Goal: Information Seeking & Learning: Find specific fact

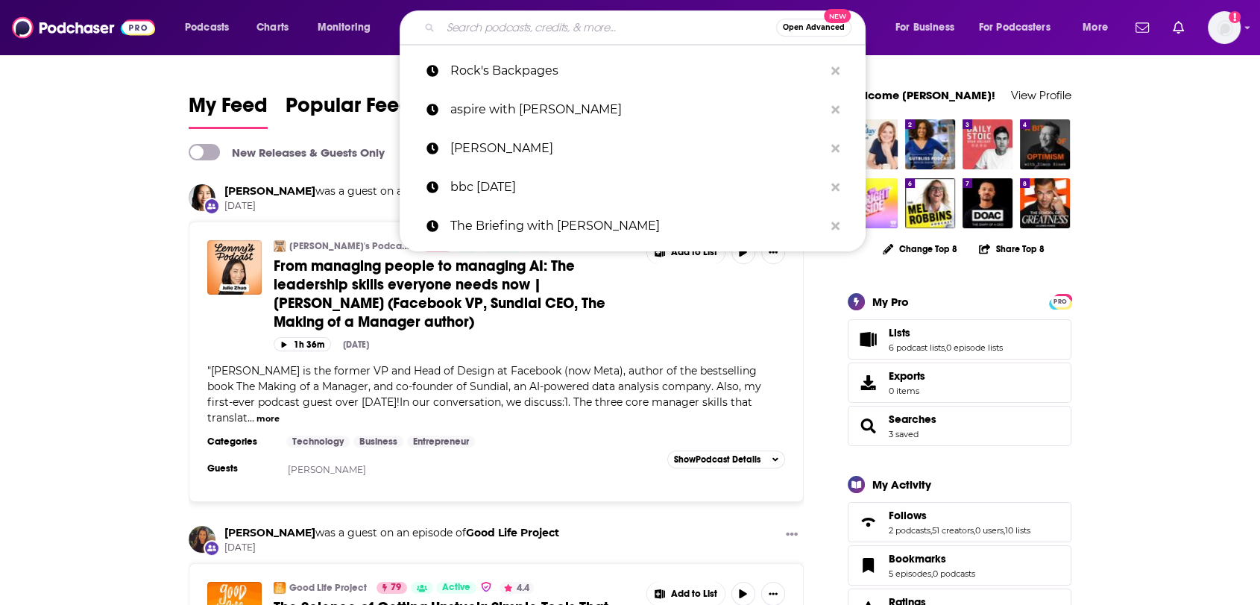
click at [534, 21] on input "Search podcasts, credits, & more..." at bounding box center [608, 28] width 335 height 24
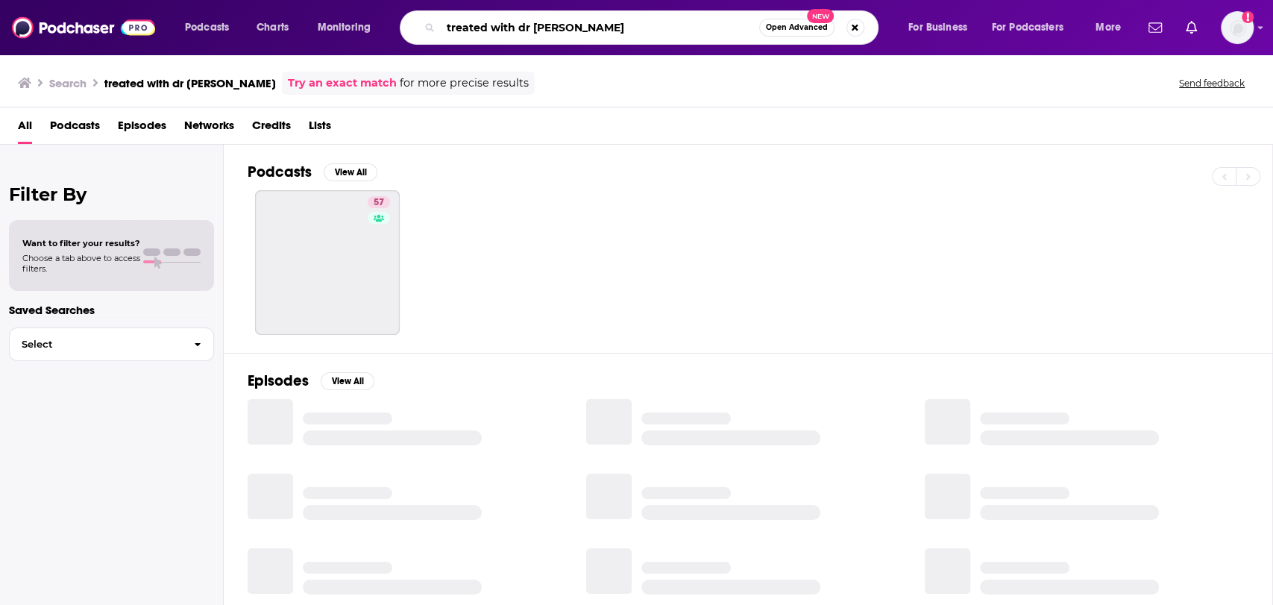
click at [665, 31] on input "treated with dr [PERSON_NAME]" at bounding box center [600, 28] width 318 height 24
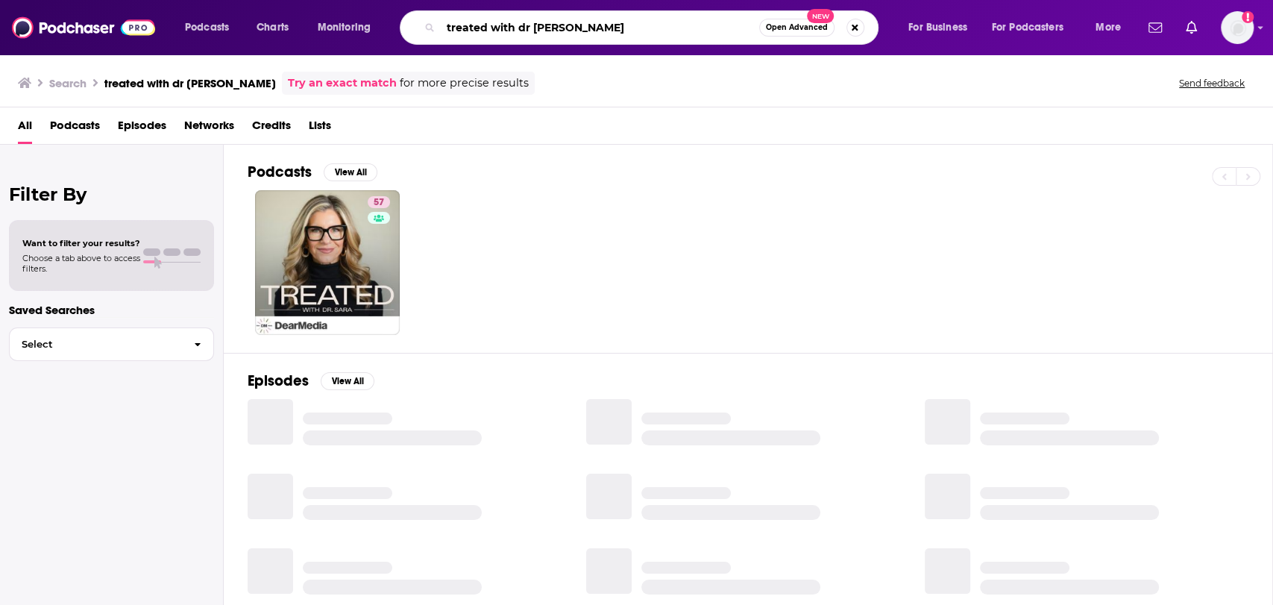
type input "treated with dr [PERSON_NAME]"
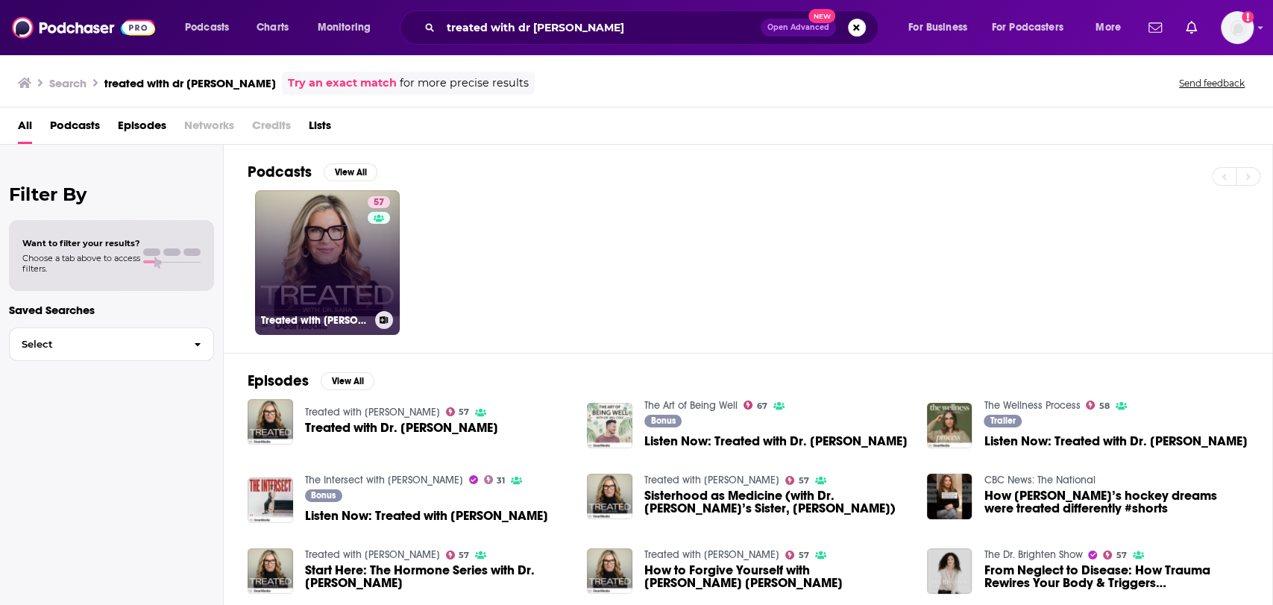
click at [335, 220] on link "57 Treated with [PERSON_NAME]" at bounding box center [327, 262] width 145 height 145
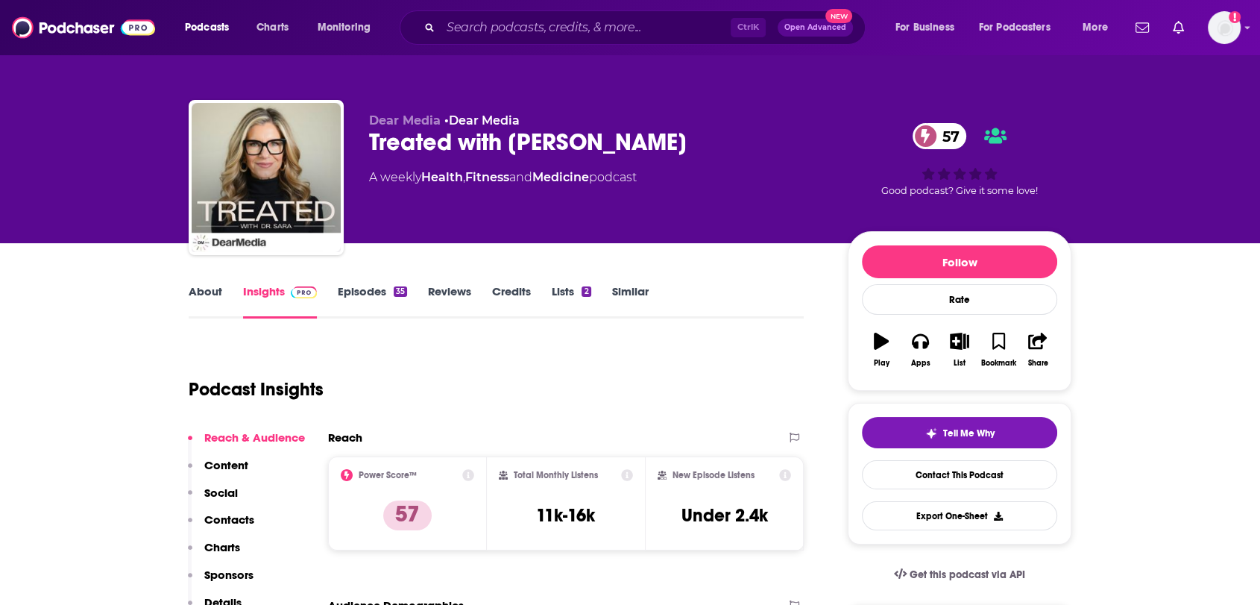
click at [354, 293] on link "Episodes 35" at bounding box center [372, 301] width 69 height 34
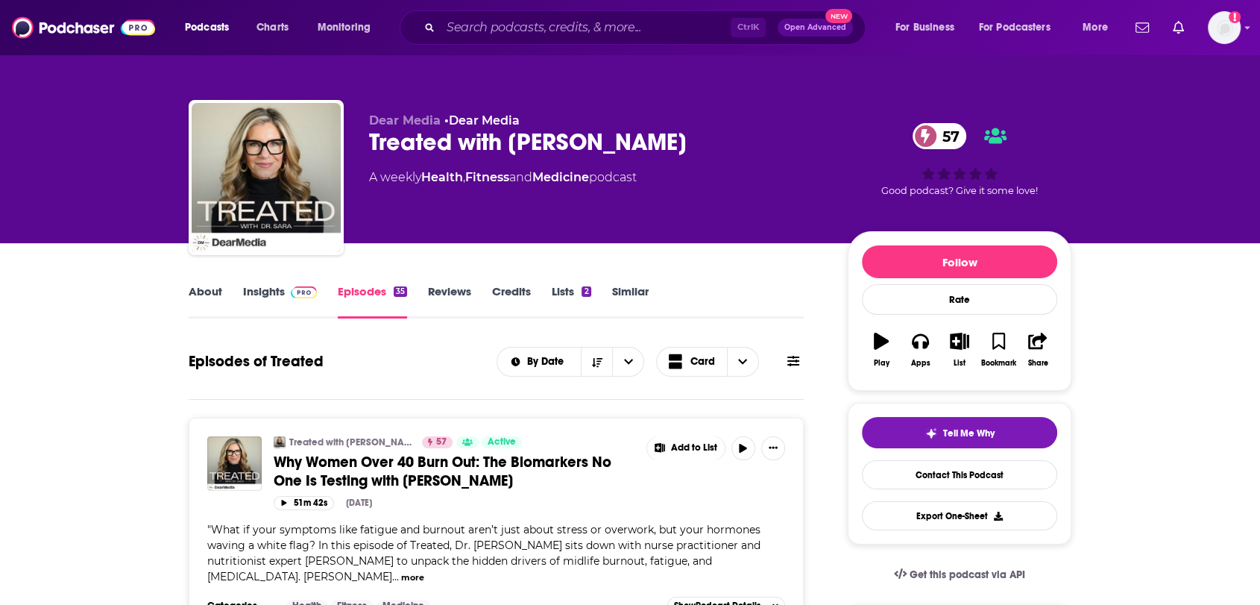
click at [484, 467] on span "Why Women Over 40 Burn Out: The Biomarkers No One Is Testing with [PERSON_NAME]" at bounding box center [443, 470] width 338 height 37
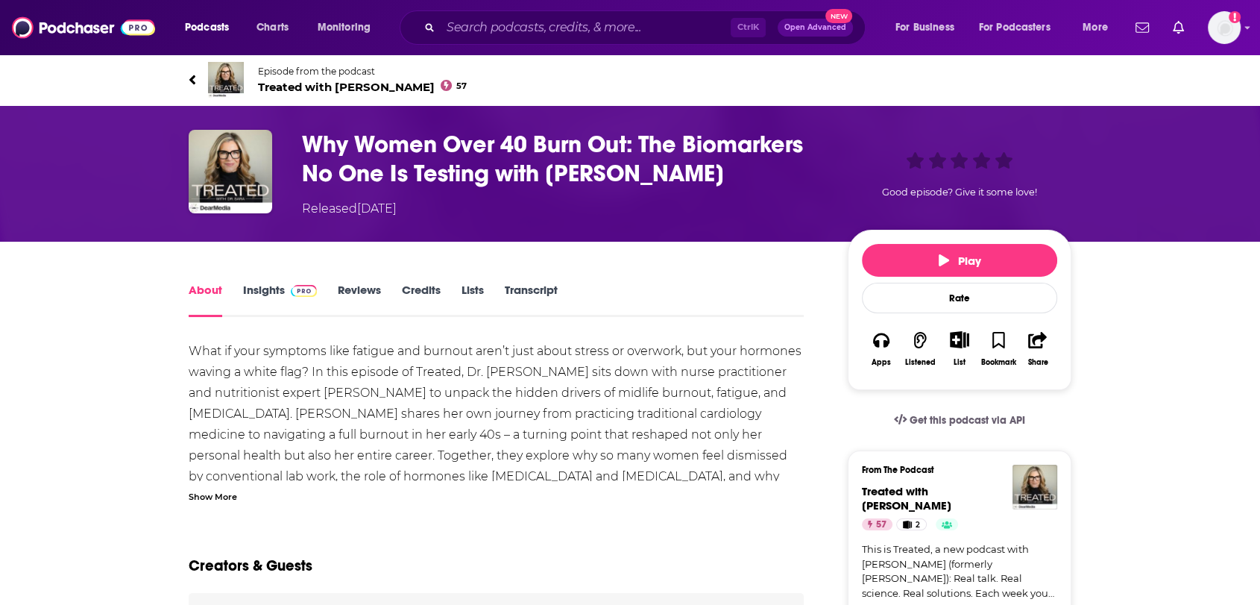
click at [212, 495] on div "Show More" at bounding box center [213, 495] width 48 height 14
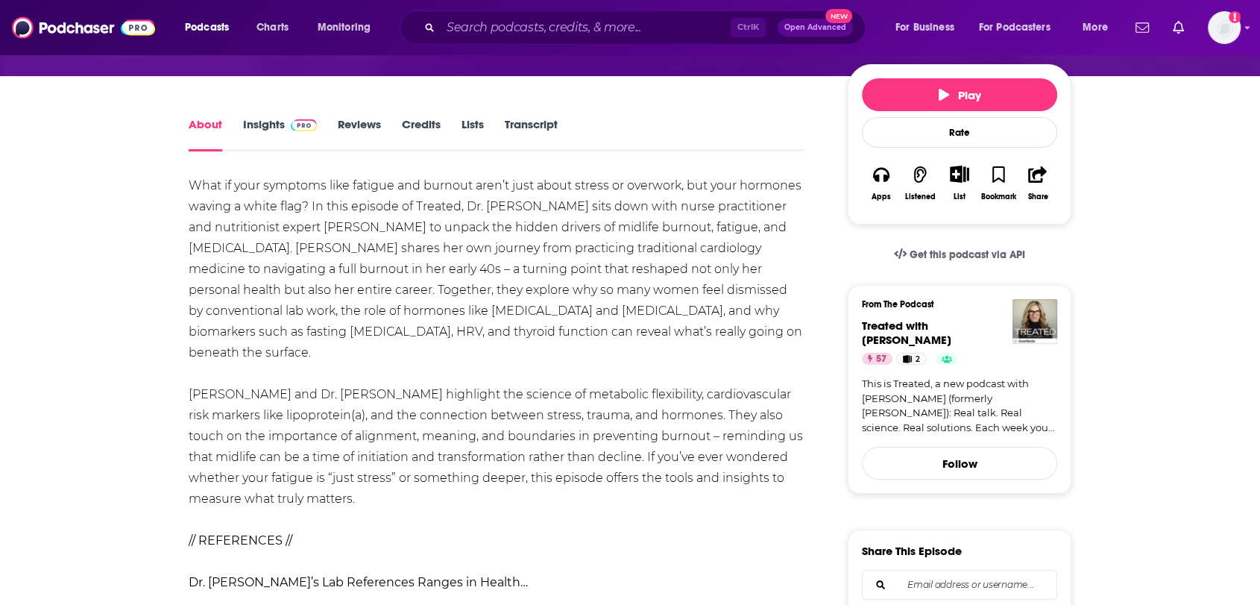
scroll to position [83, 0]
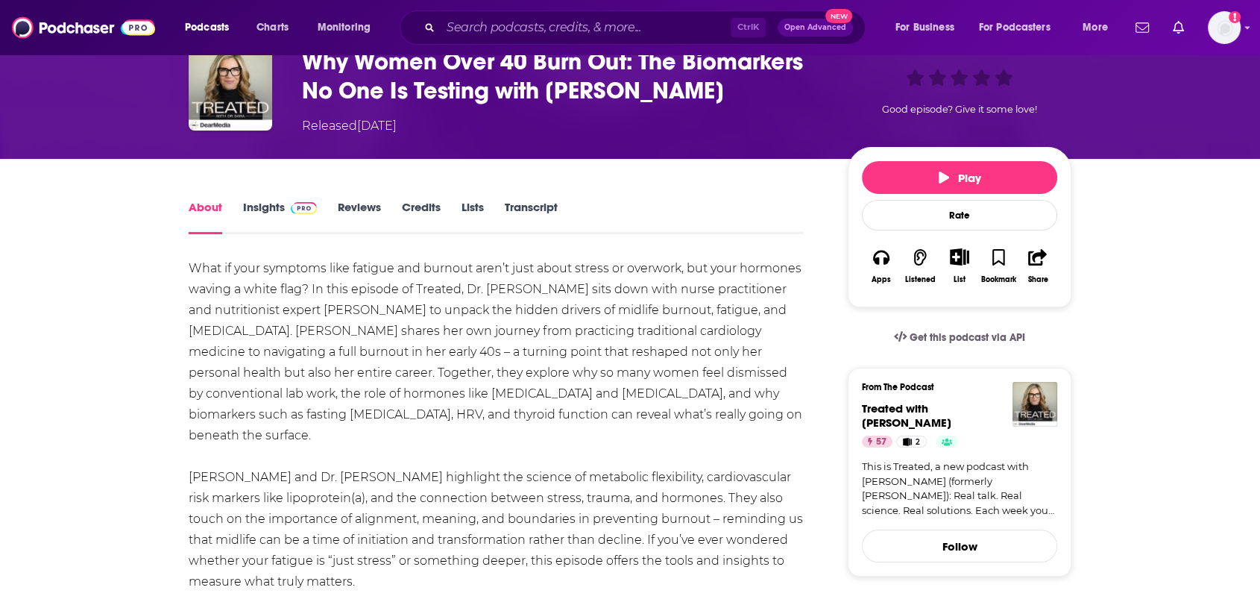
click at [537, 212] on link "Transcript" at bounding box center [531, 217] width 53 height 34
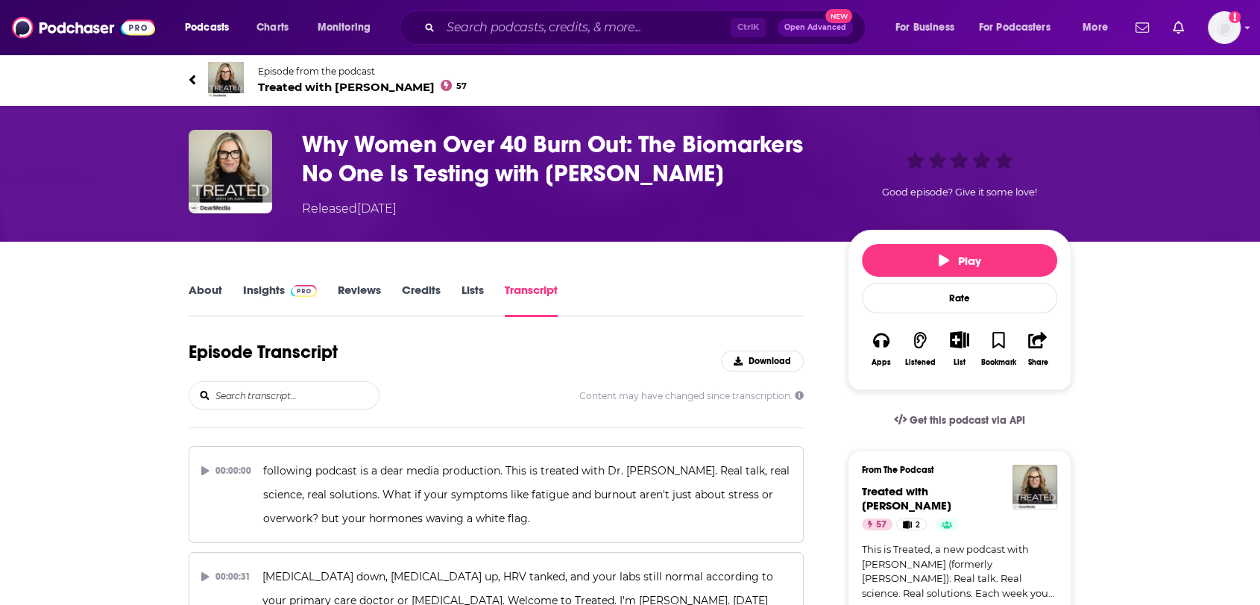
click at [681, 381] on div "Content may have changed since transcription." at bounding box center [496, 395] width 615 height 28
click at [306, 397] on input "search" at bounding box center [296, 395] width 165 height 27
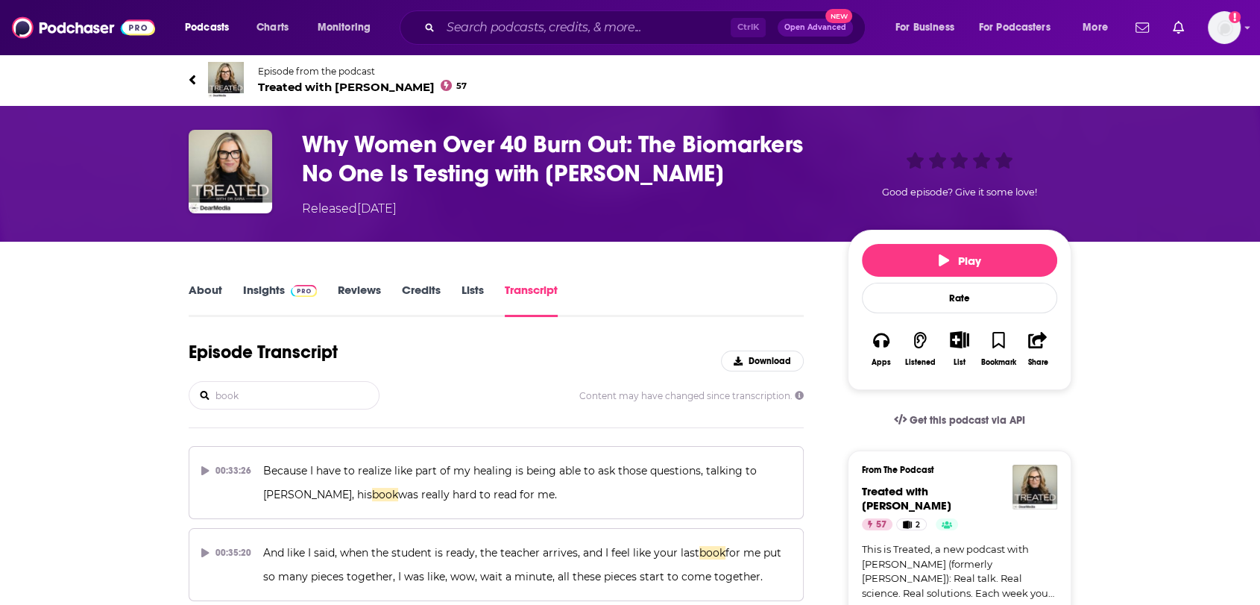
drag, startPoint x: 264, startPoint y: 395, endPoint x: 116, endPoint y: 392, distance: 148.4
click at [259, 383] on input "book" at bounding box center [296, 395] width 165 height 27
type input "b"
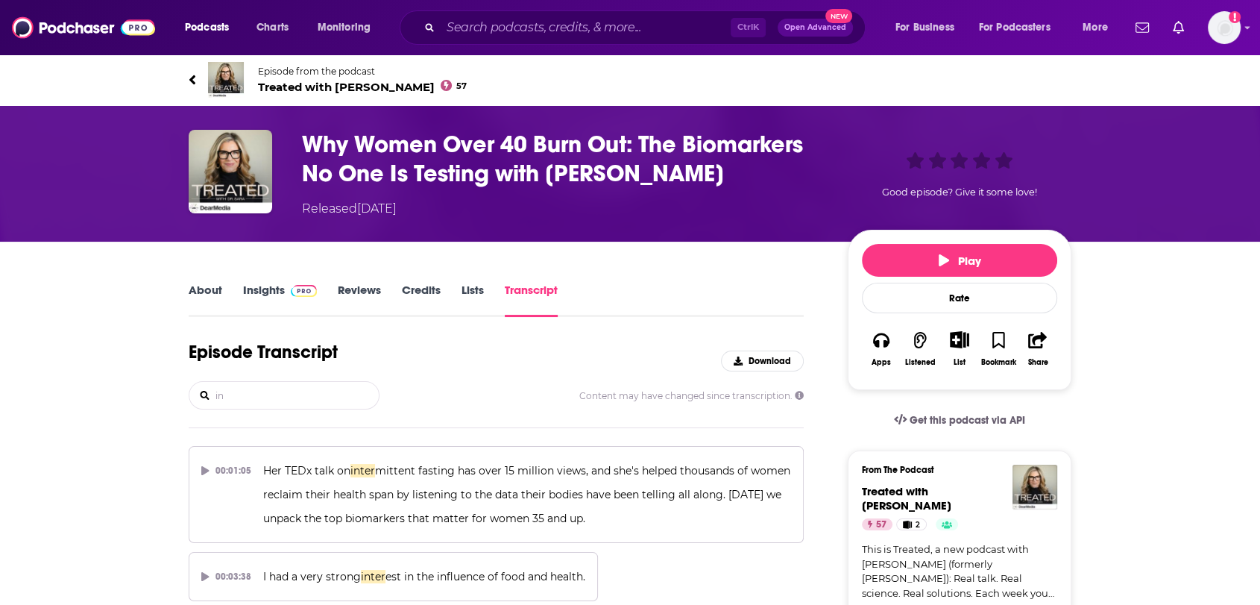
type input "i"
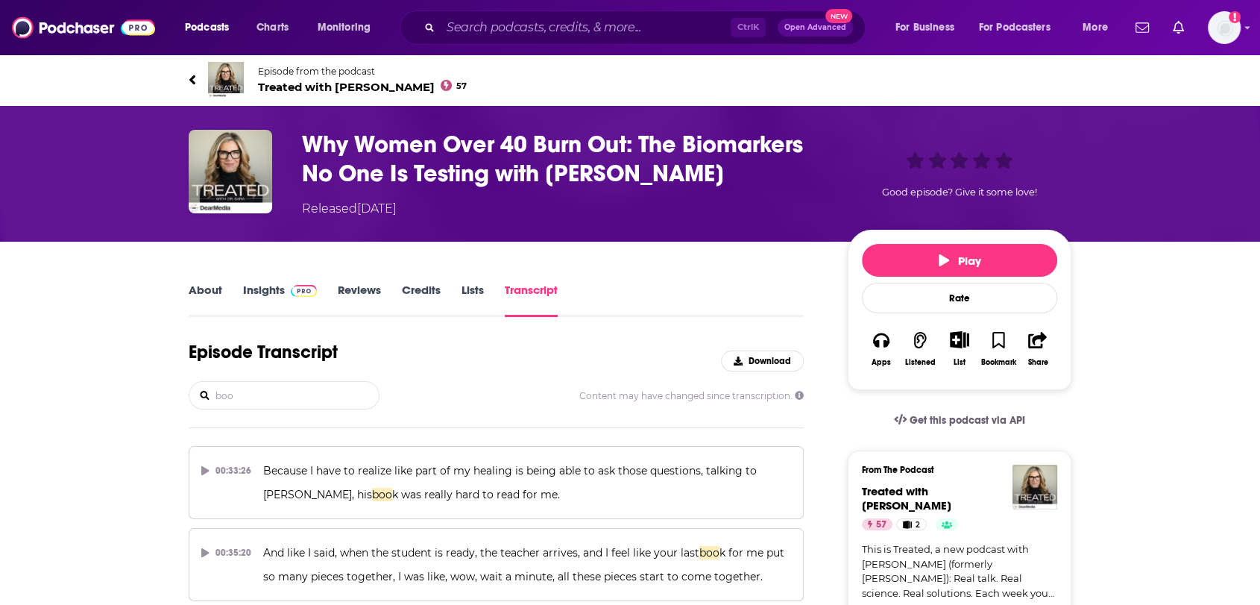
type input "book"
click at [255, 288] on link "Insights" at bounding box center [280, 300] width 74 height 34
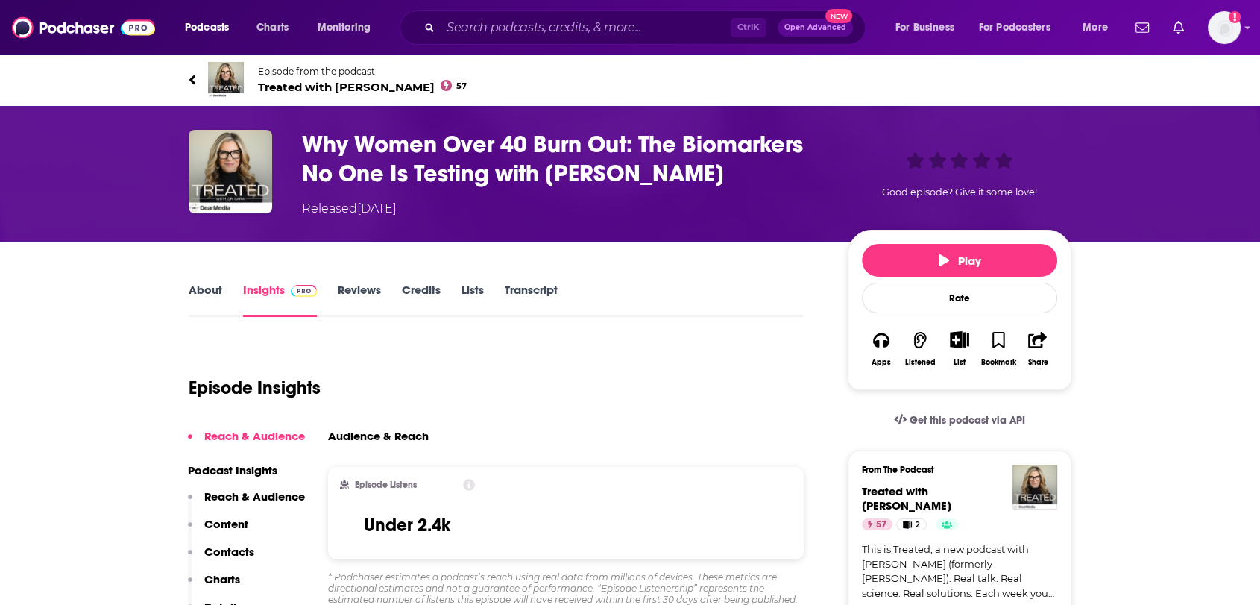
click at [388, 79] on span "Episode from the podcast Treated with [PERSON_NAME] 57" at bounding box center [362, 80] width 209 height 28
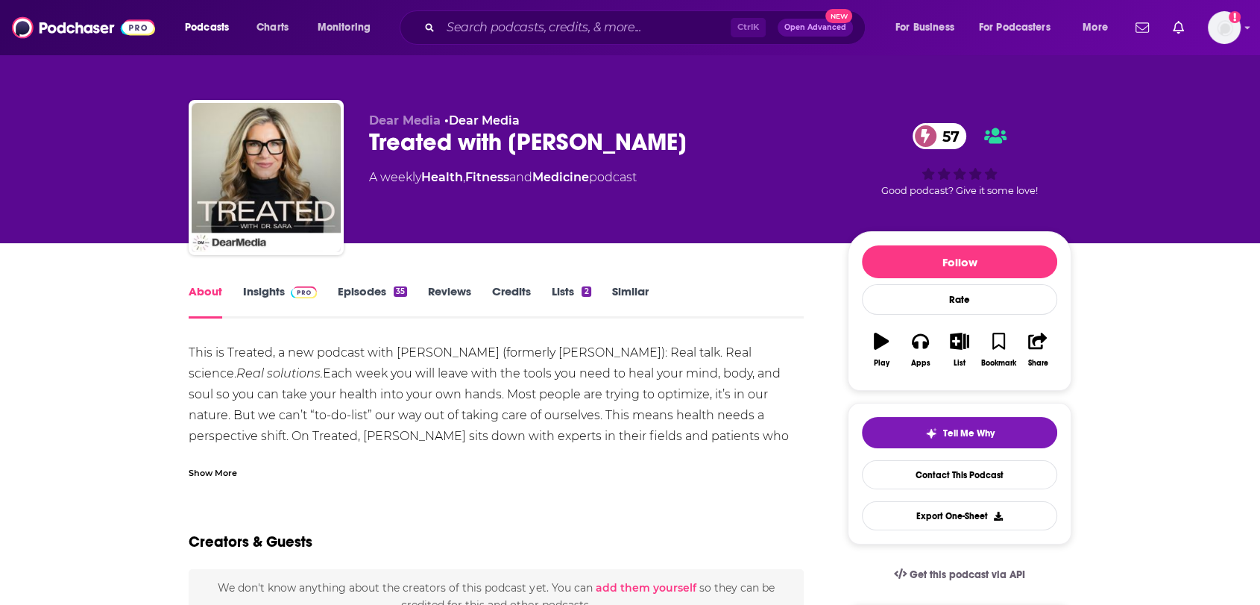
click at [276, 285] on link "Insights" at bounding box center [280, 301] width 74 height 34
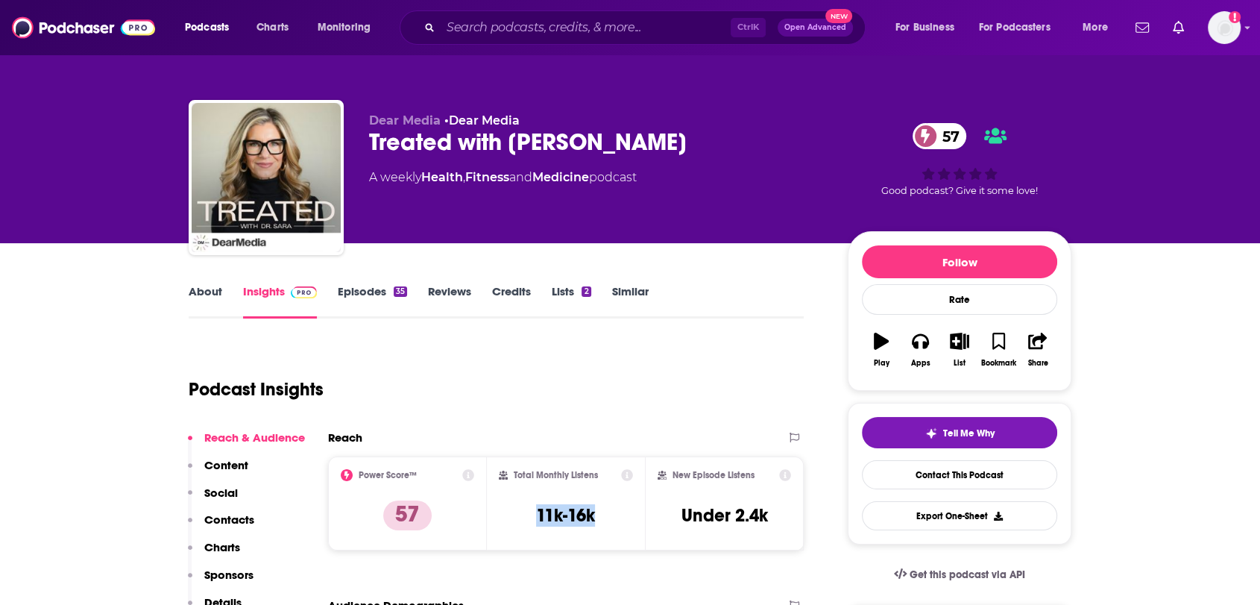
drag, startPoint x: 515, startPoint y: 516, endPoint x: 614, endPoint y: 603, distance: 132.1
click at [517, 515] on div "Total Monthly Listens 11k-16k" at bounding box center [566, 503] width 135 height 69
click at [87, 30] on img at bounding box center [83, 27] width 143 height 28
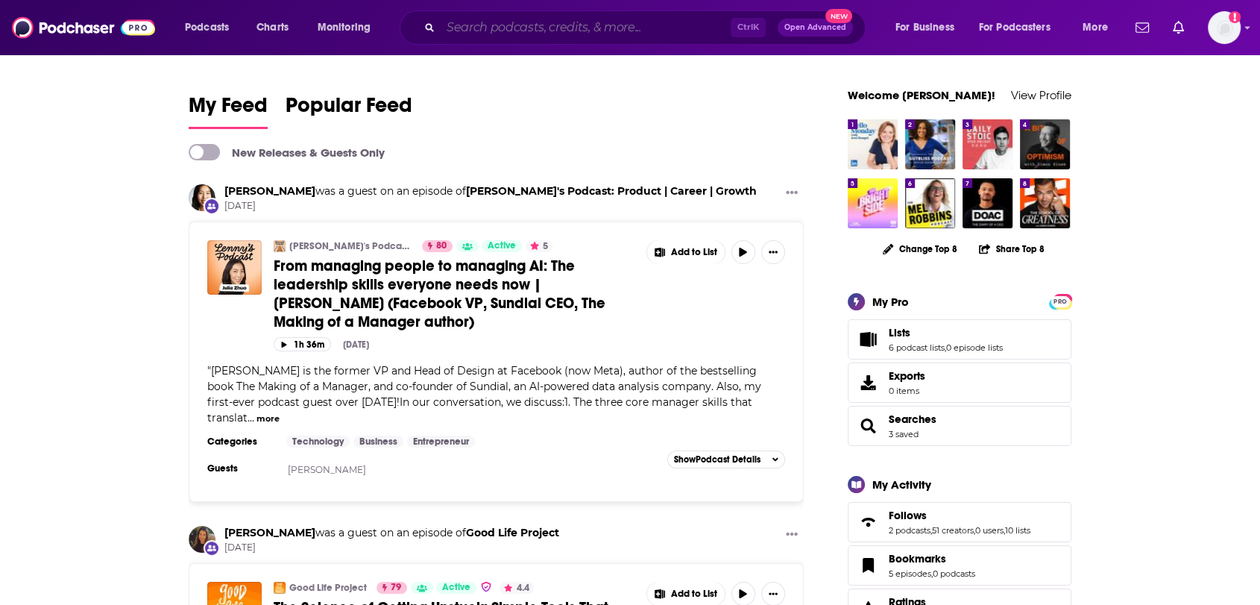
click at [485, 17] on input "Search podcasts, credits, & more..." at bounding box center [586, 28] width 290 height 24
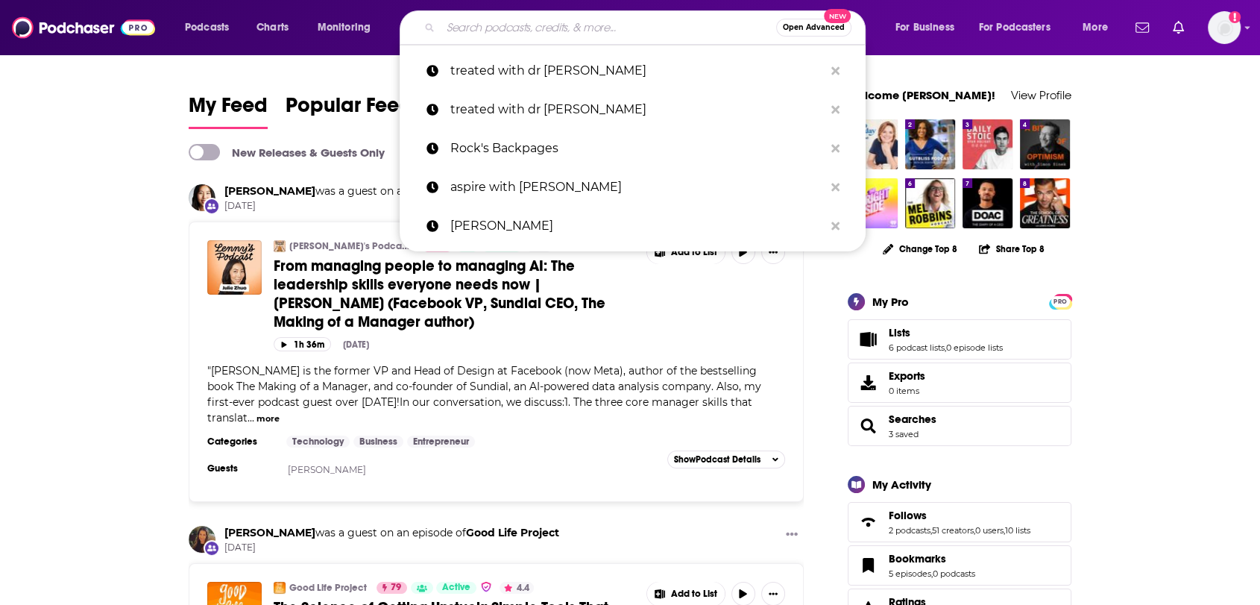
paste input "My First Million"
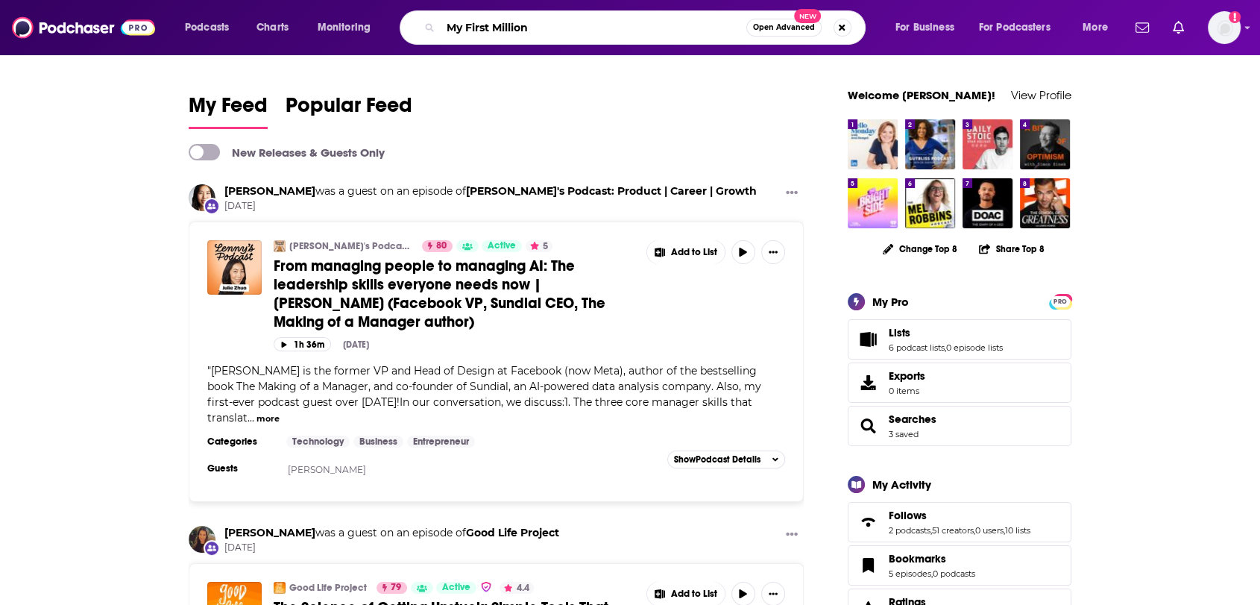
type input "My First Million"
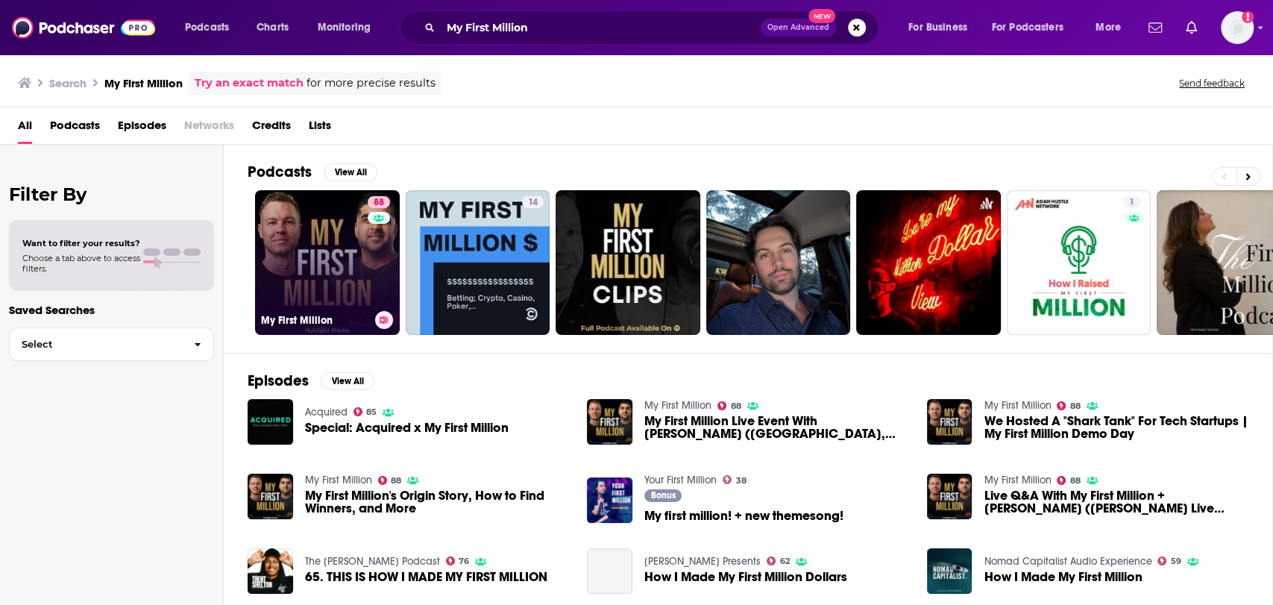
click at [322, 263] on link "88 My First Million" at bounding box center [327, 262] width 145 height 145
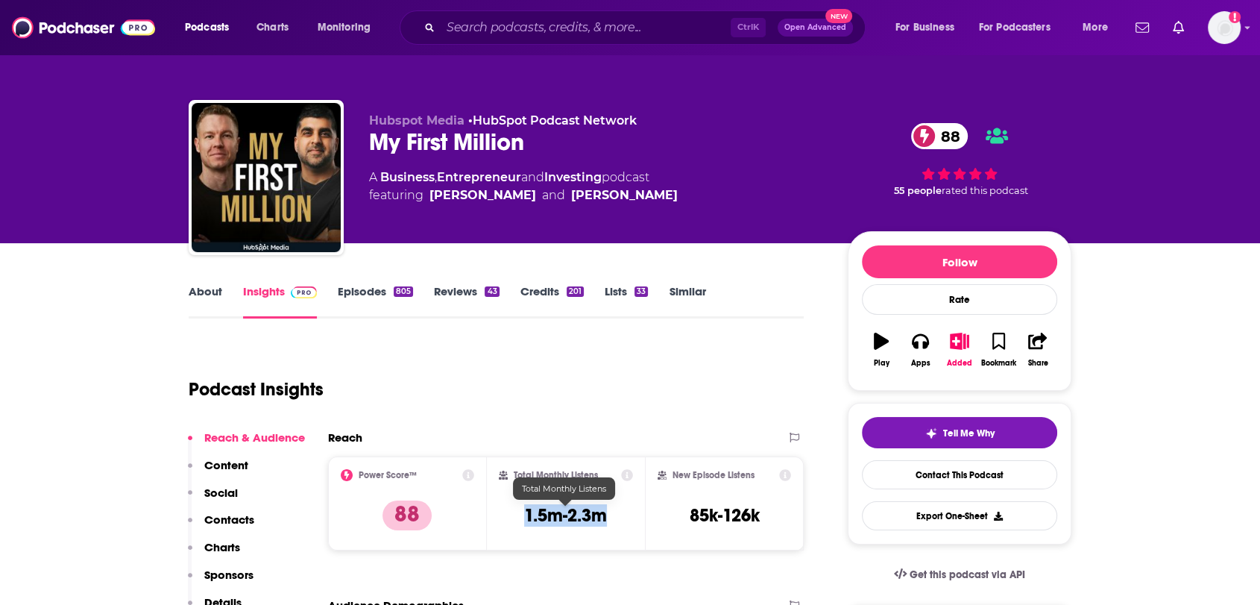
click at [501, 511] on div "Total Monthly Listens 1.5m-2.3m" at bounding box center [566, 503] width 135 height 69
copy h3 "1.5m-2.3m"
